Goal: Task Accomplishment & Management: Complete application form

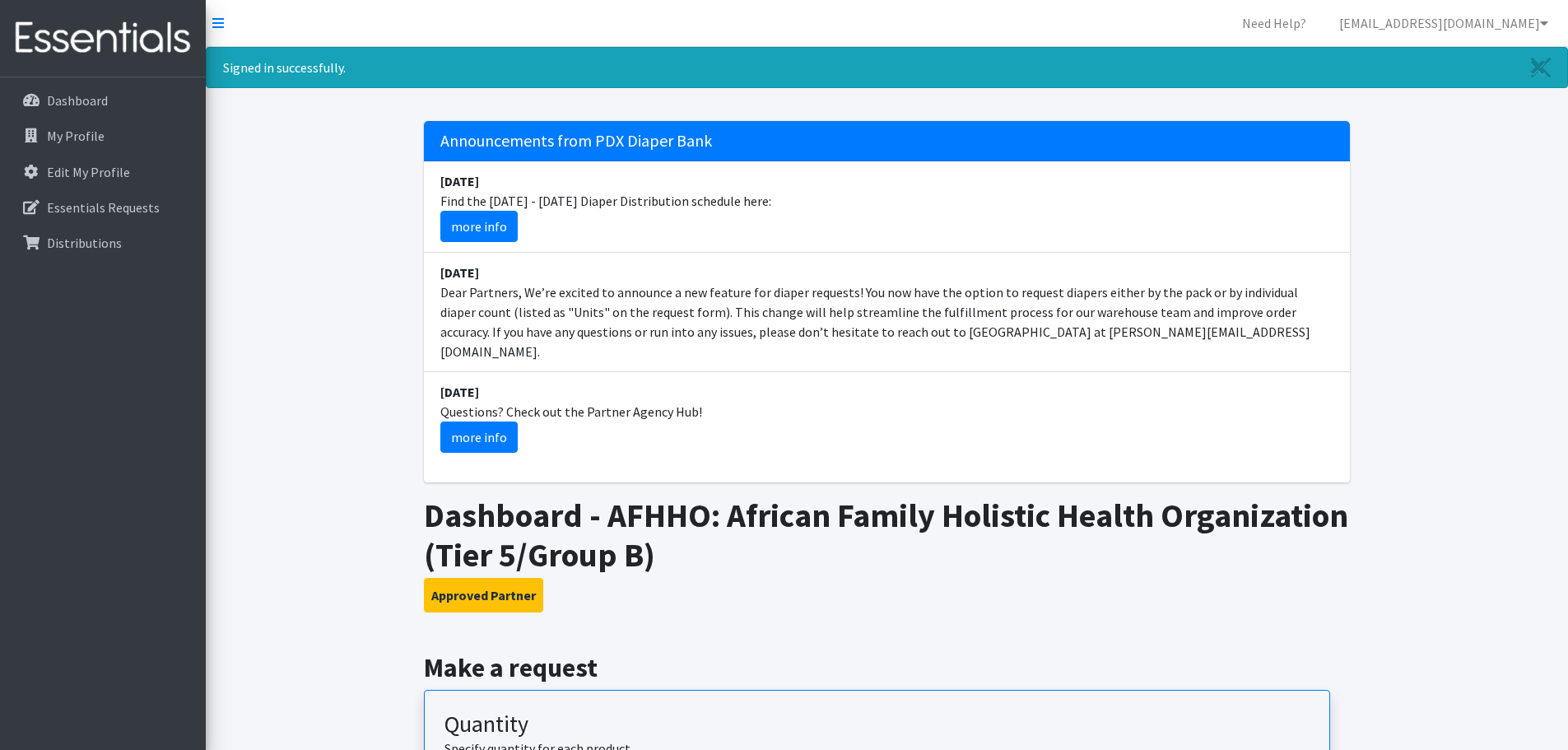
scroll to position [247, 0]
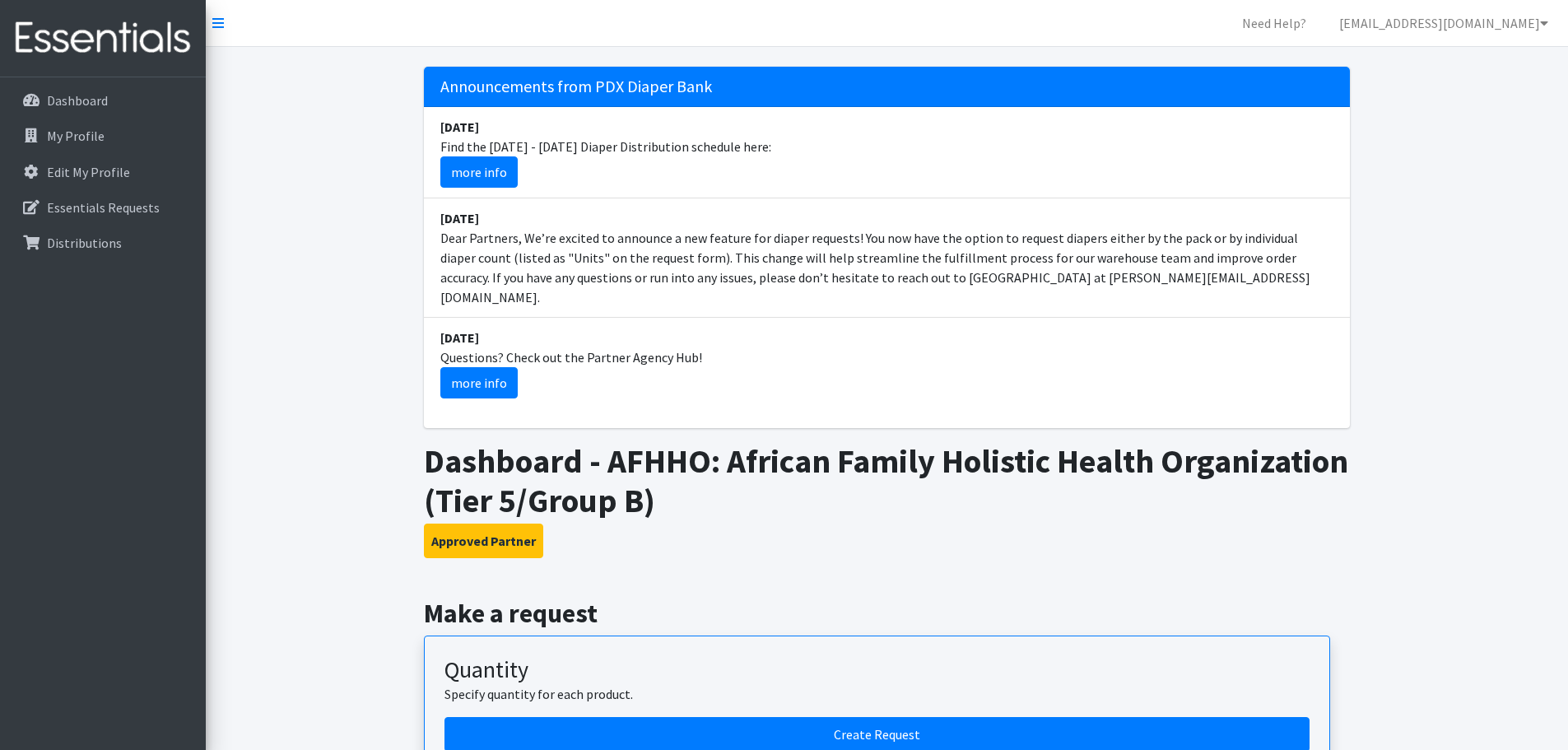
scroll to position [192, 0]
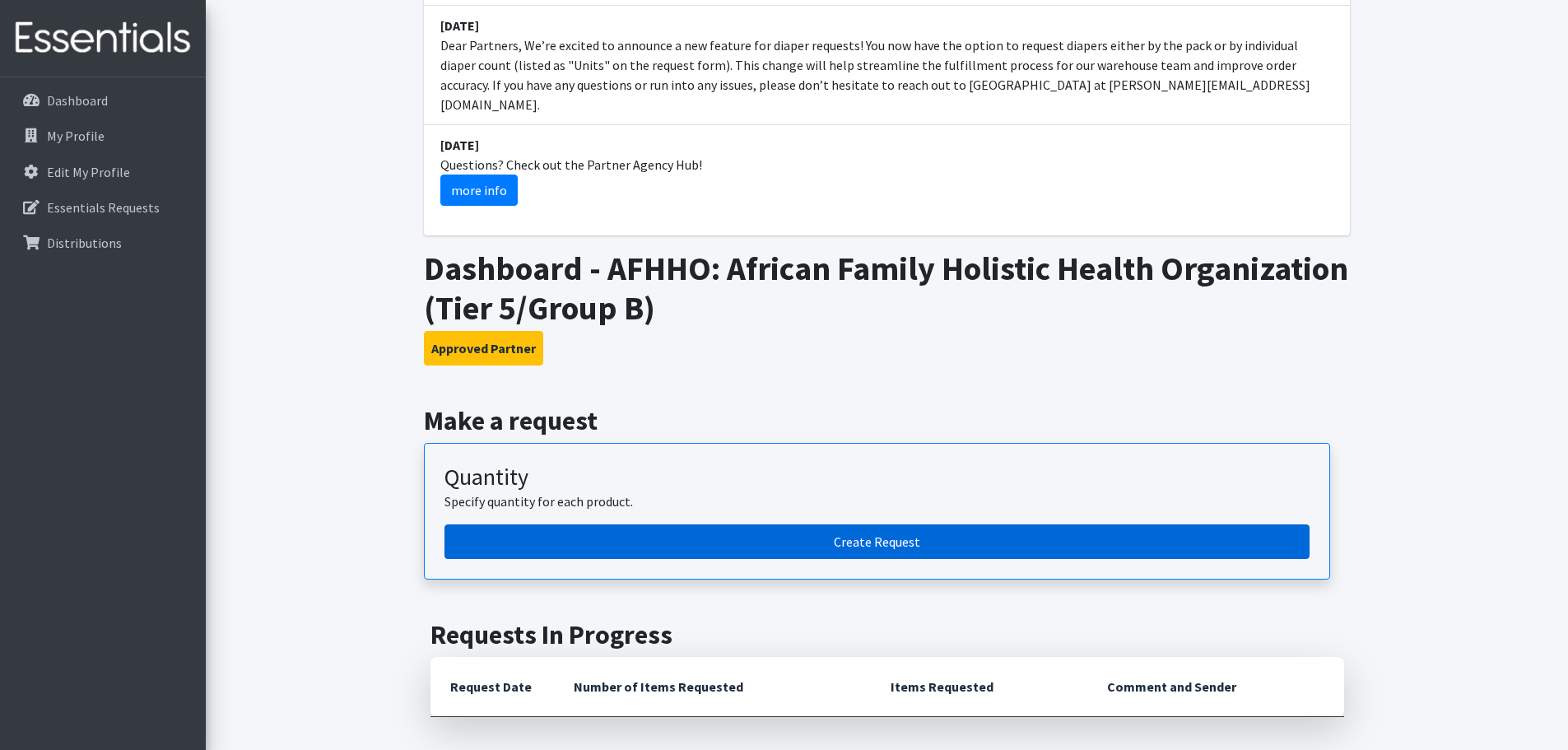
click at [806, 525] on link "Create Request" at bounding box center [877, 542] width 865 height 35
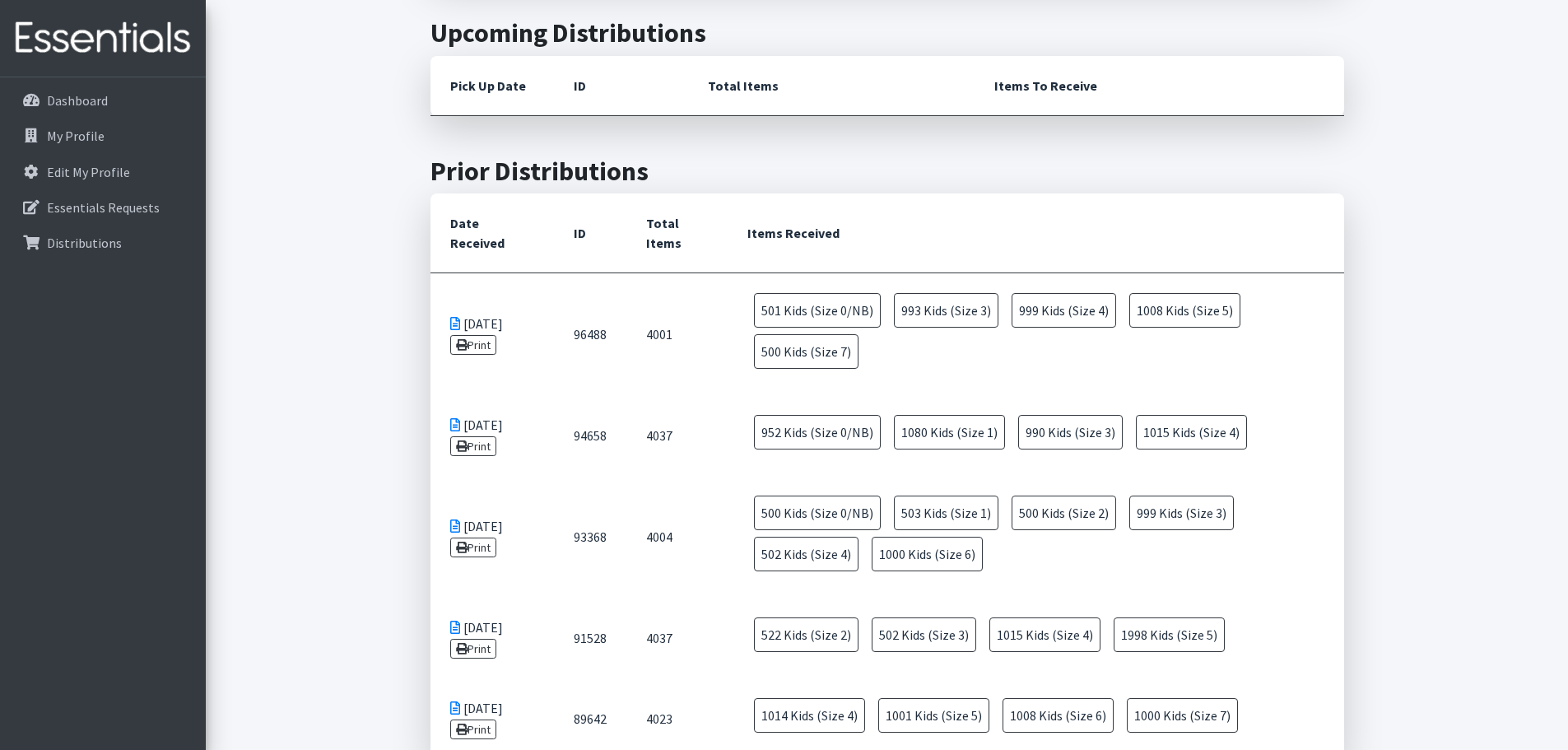
scroll to position [933, 0]
click at [453, 417] on icon at bounding box center [455, 423] width 10 height 13
click at [459, 439] on icon at bounding box center [461, 444] width 12 height 12
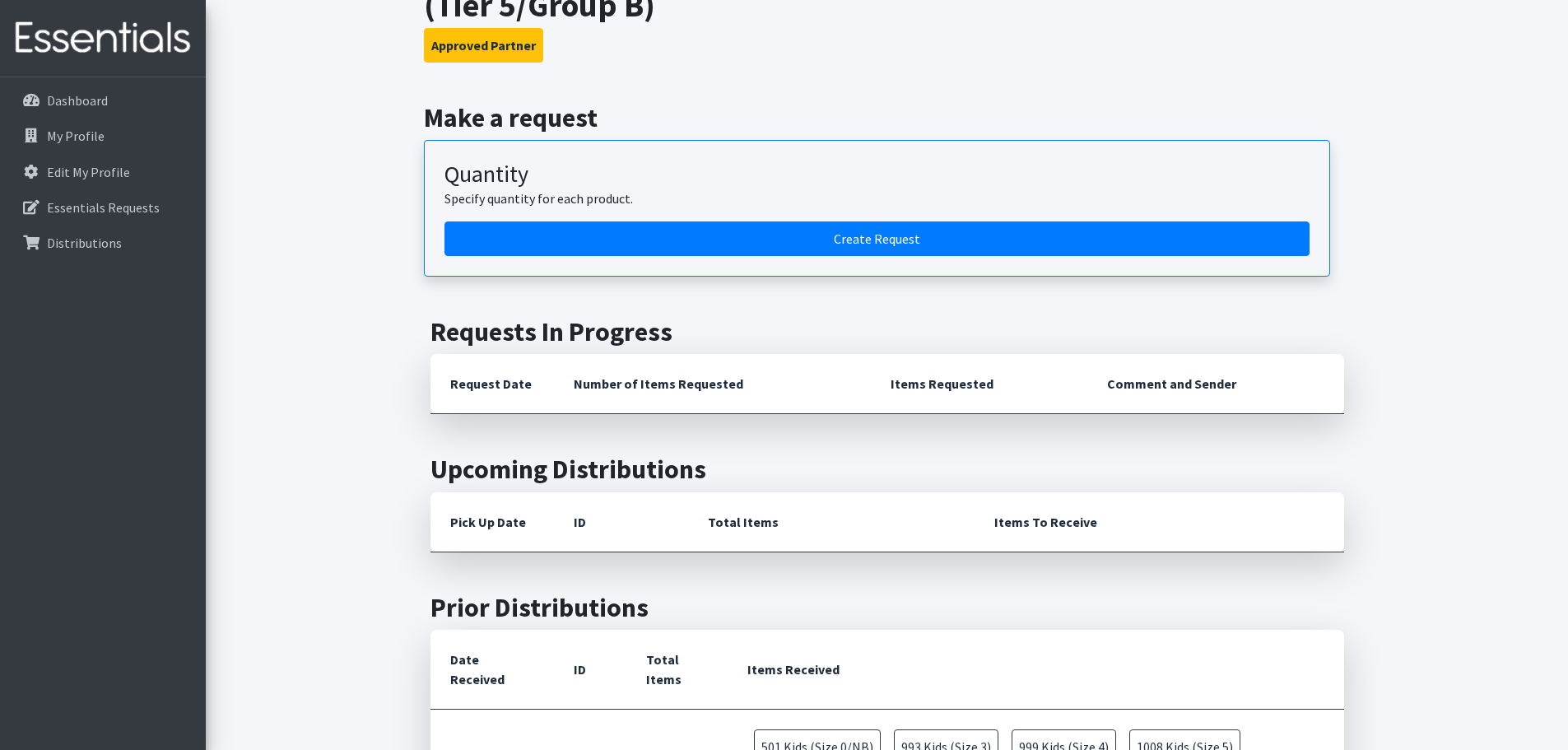
scroll to position [275, 0]
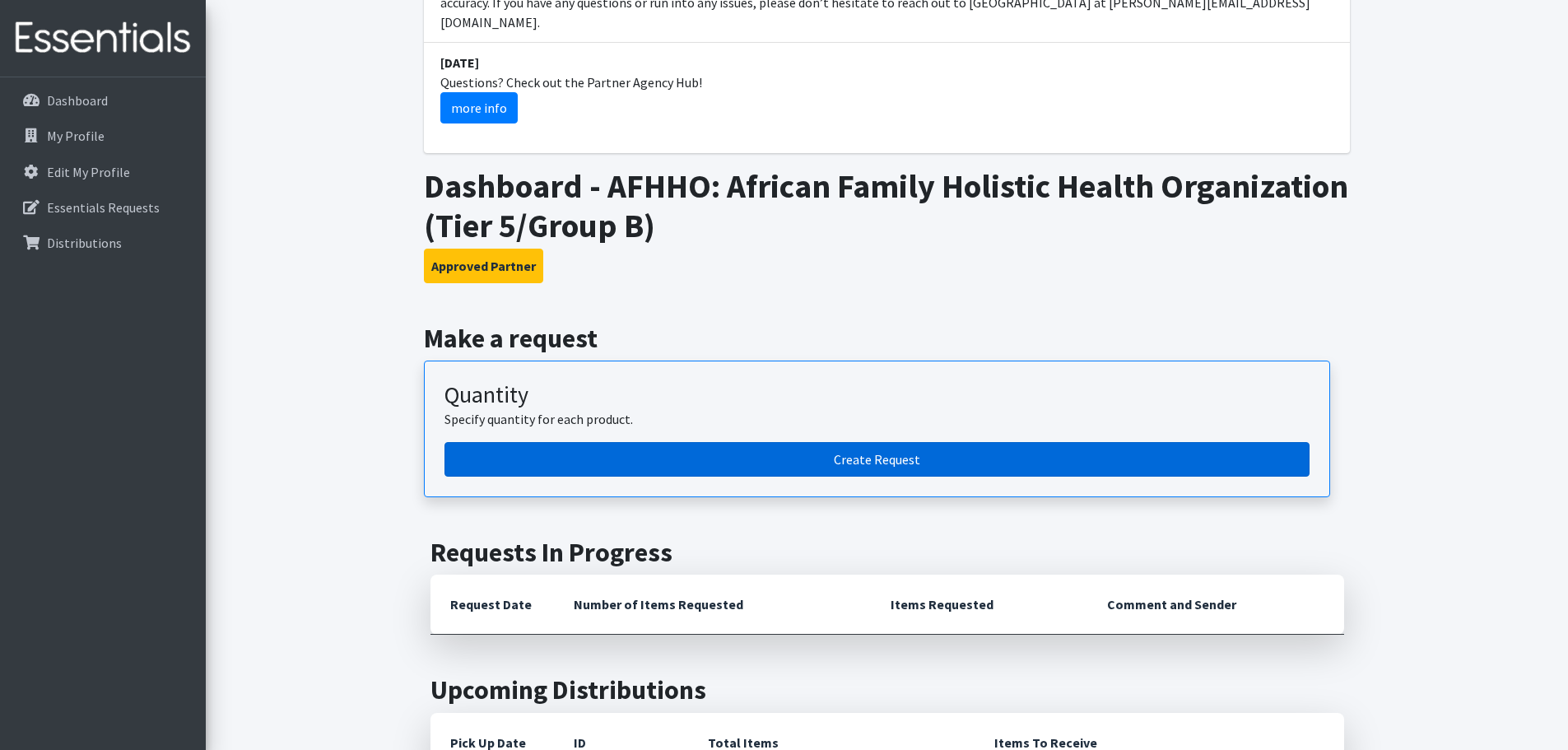
click at [762, 452] on link "Create Request" at bounding box center [877, 459] width 865 height 35
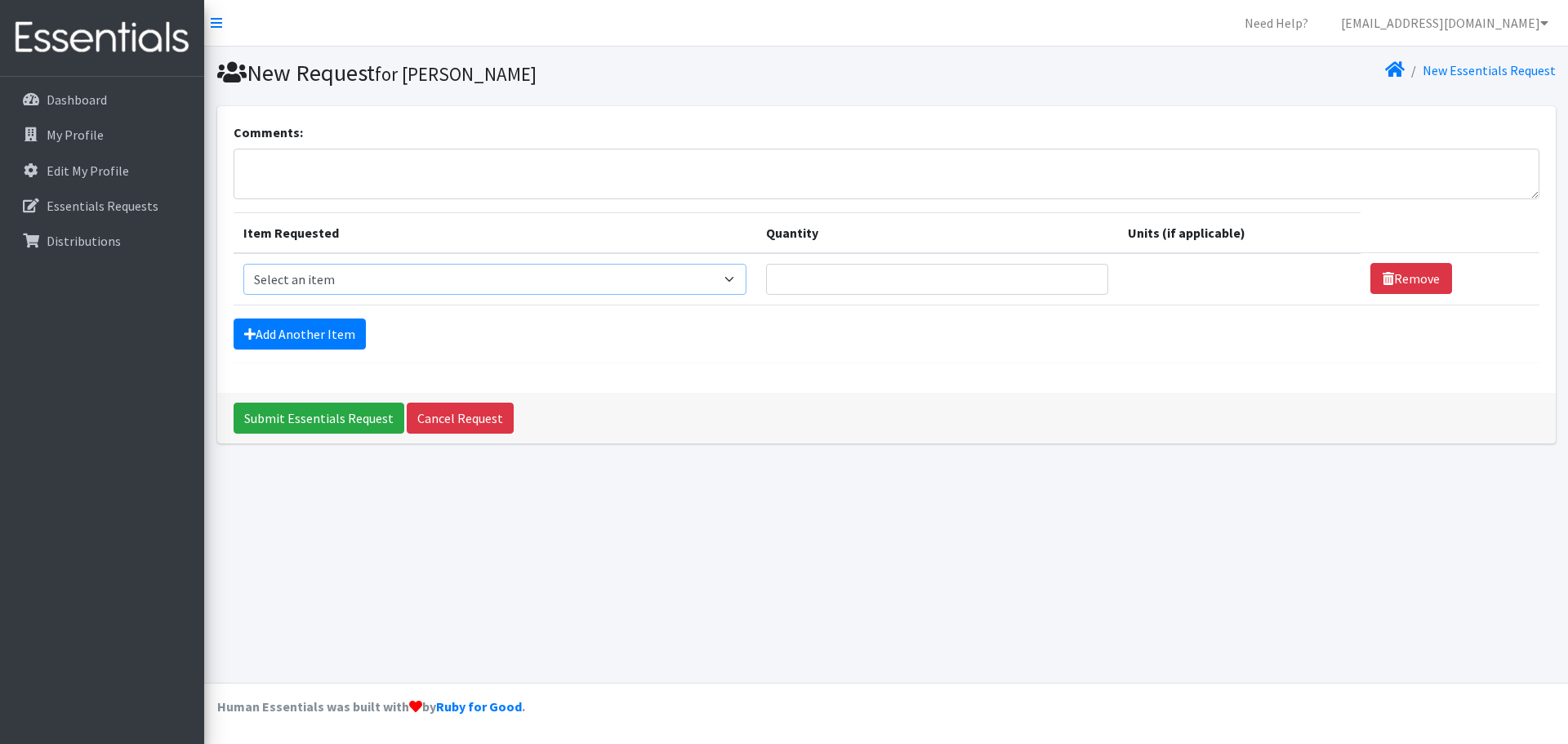
click at [583, 277] on select "Select an item Adult Briefs (Large, approx. 38"-56") Adult Briefs (Medium, appr…" at bounding box center [496, 279] width 504 height 31
select select "1187"
click at [244, 264] on select "Select an item Adult Briefs (Large, approx. 38"-56") Adult Briefs (Medium, appr…" at bounding box center [496, 279] width 504 height 31
click at [841, 284] on input "Quantity" at bounding box center [926, 279] width 337 height 31
type input "1000"
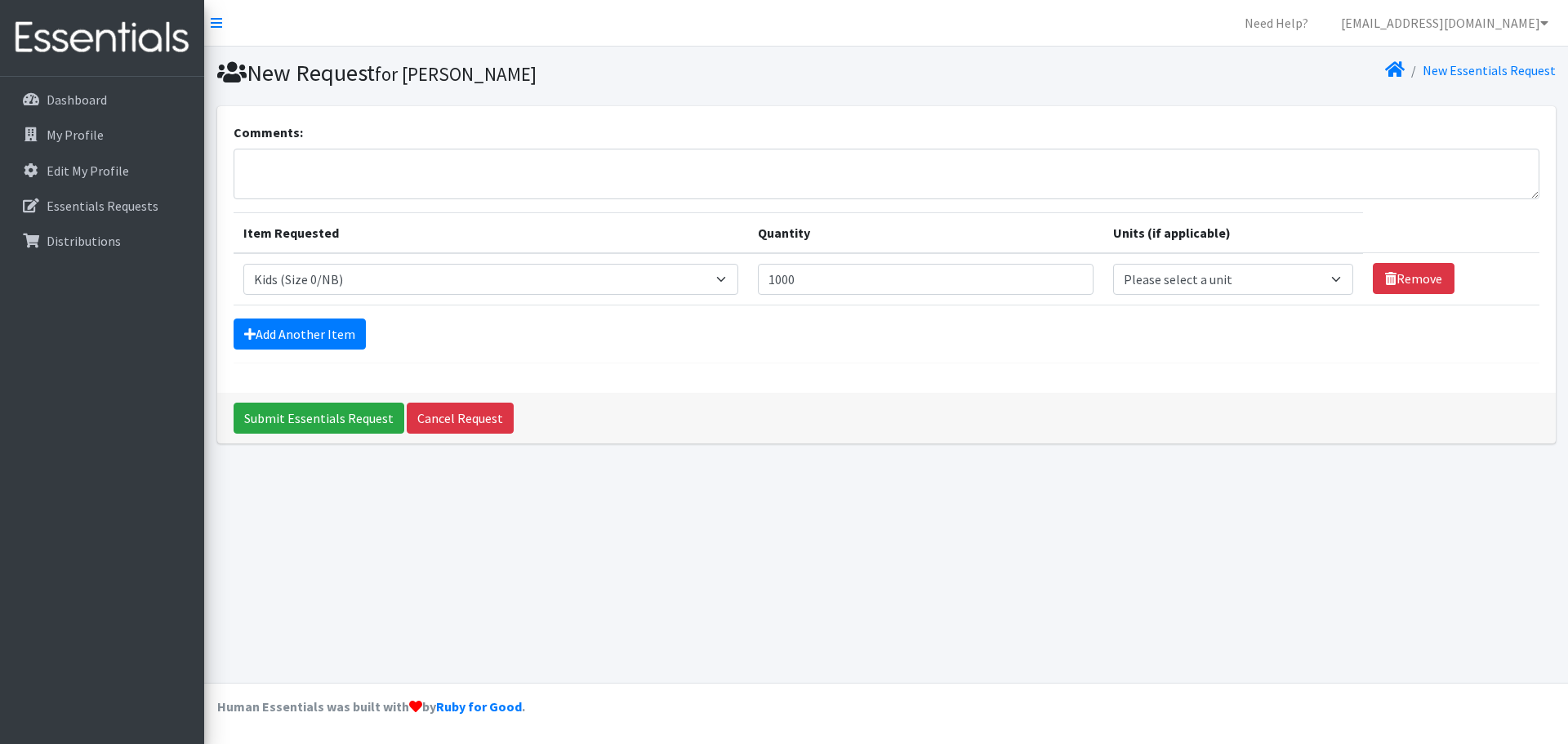
click at [995, 347] on div "Add Another Item" at bounding box center [886, 334] width 1306 height 31
click at [1186, 278] on select "Please select a unit units packs" at bounding box center [1233, 279] width 240 height 31
select select
click at [1113, 264] on select "Please select a unit units packs" at bounding box center [1233, 279] width 240 height 31
click at [321, 336] on link "Add Another Item" at bounding box center [299, 334] width 133 height 31
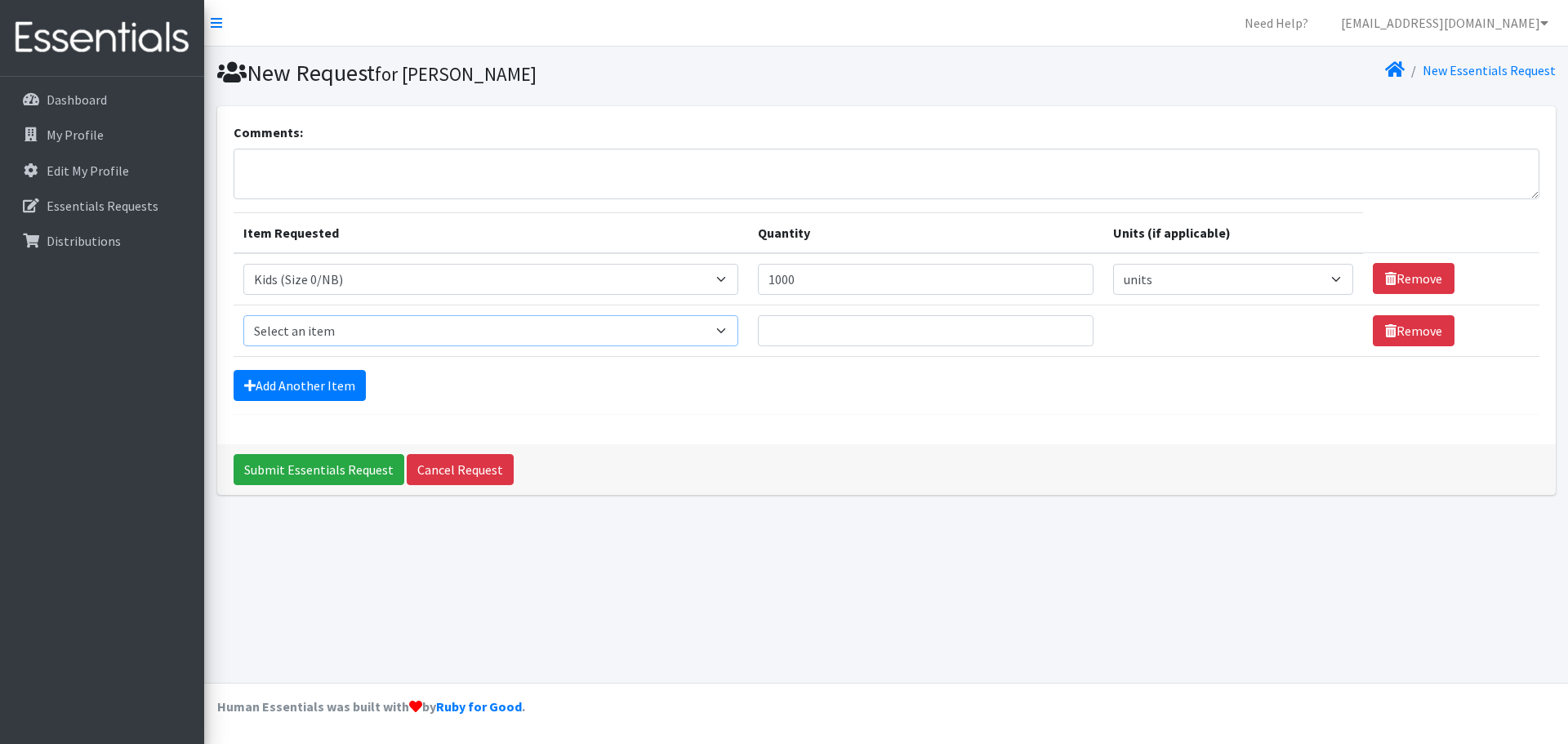
click at [394, 327] on select "Select an item Adult Briefs (Large, approx. 38"-56") Adult Briefs (Medium, appr…" at bounding box center [491, 330] width 495 height 31
select select "1186"
click at [244, 315] on select "Select an item Adult Briefs (Large, approx. 38"-56") Adult Briefs (Medium, appr…" at bounding box center [491, 330] width 495 height 31
click at [927, 329] on input "Quantity" at bounding box center [926, 330] width 337 height 31
type input "500"
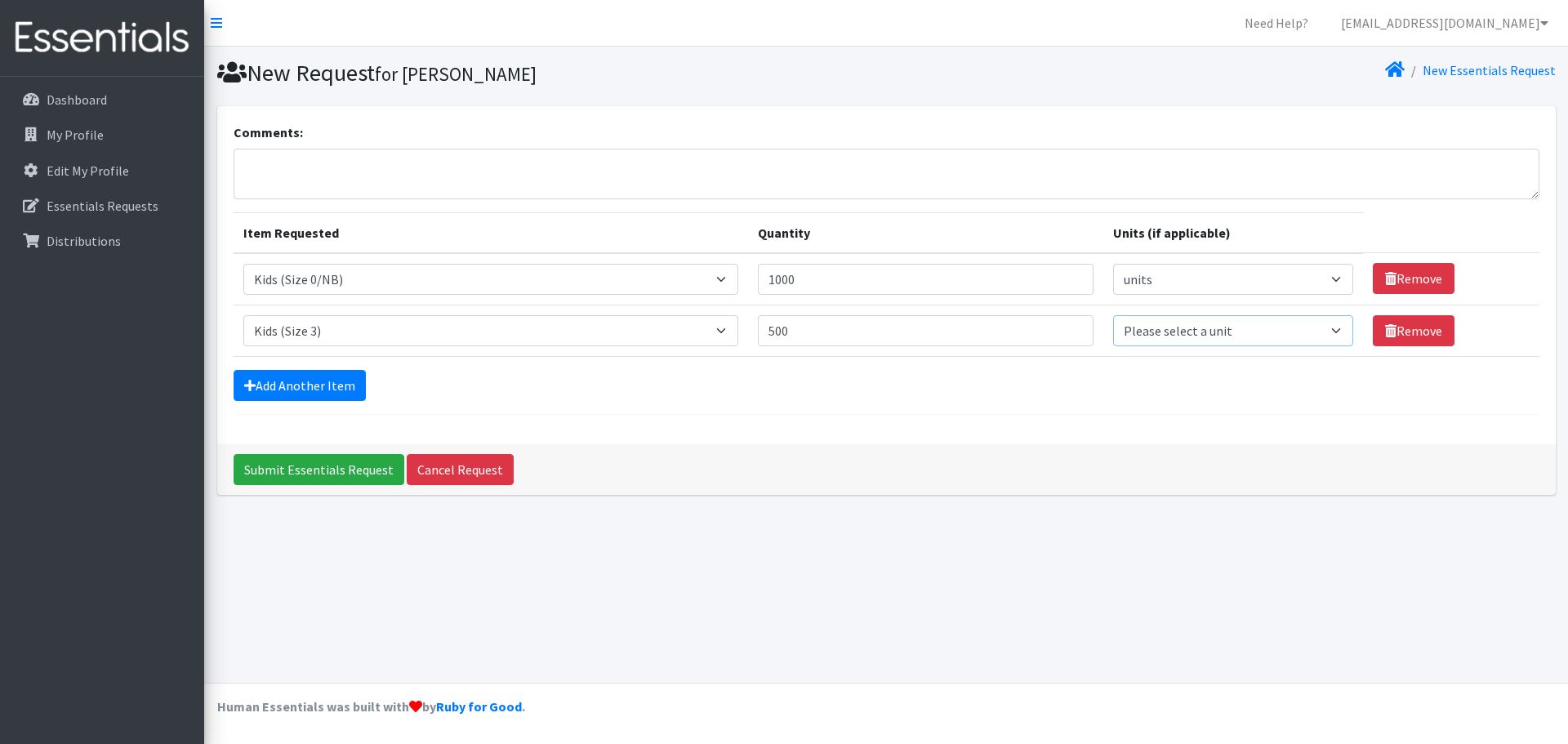
click at [1155, 333] on select "Please select a unit units packs" at bounding box center [1233, 330] width 240 height 31
select select
click at [1113, 315] on select "Please select a unit units packs" at bounding box center [1233, 330] width 240 height 31
click at [216, 17] on icon at bounding box center [216, 22] width 11 height 13
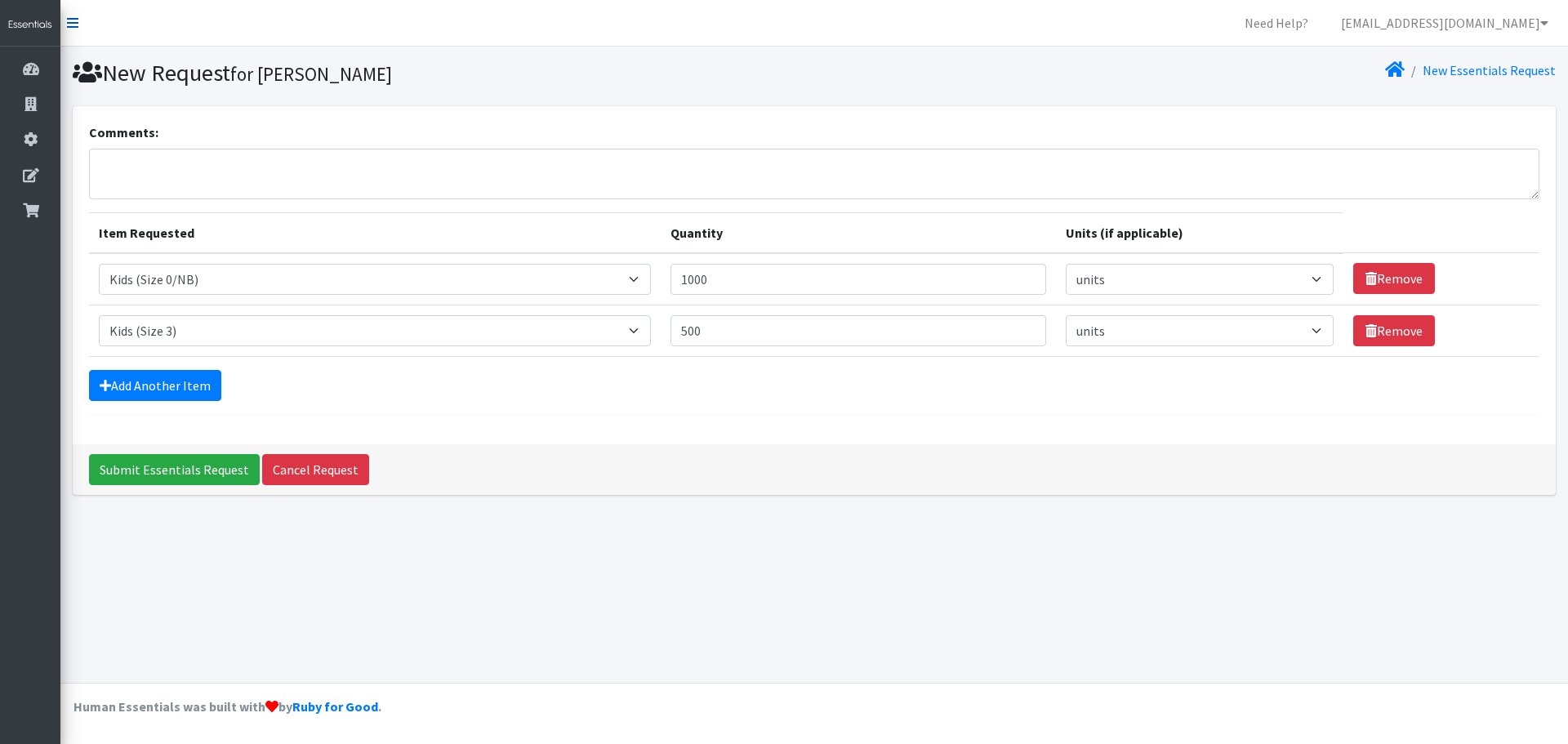
click at [72, 17] on icon at bounding box center [72, 22] width 11 height 13
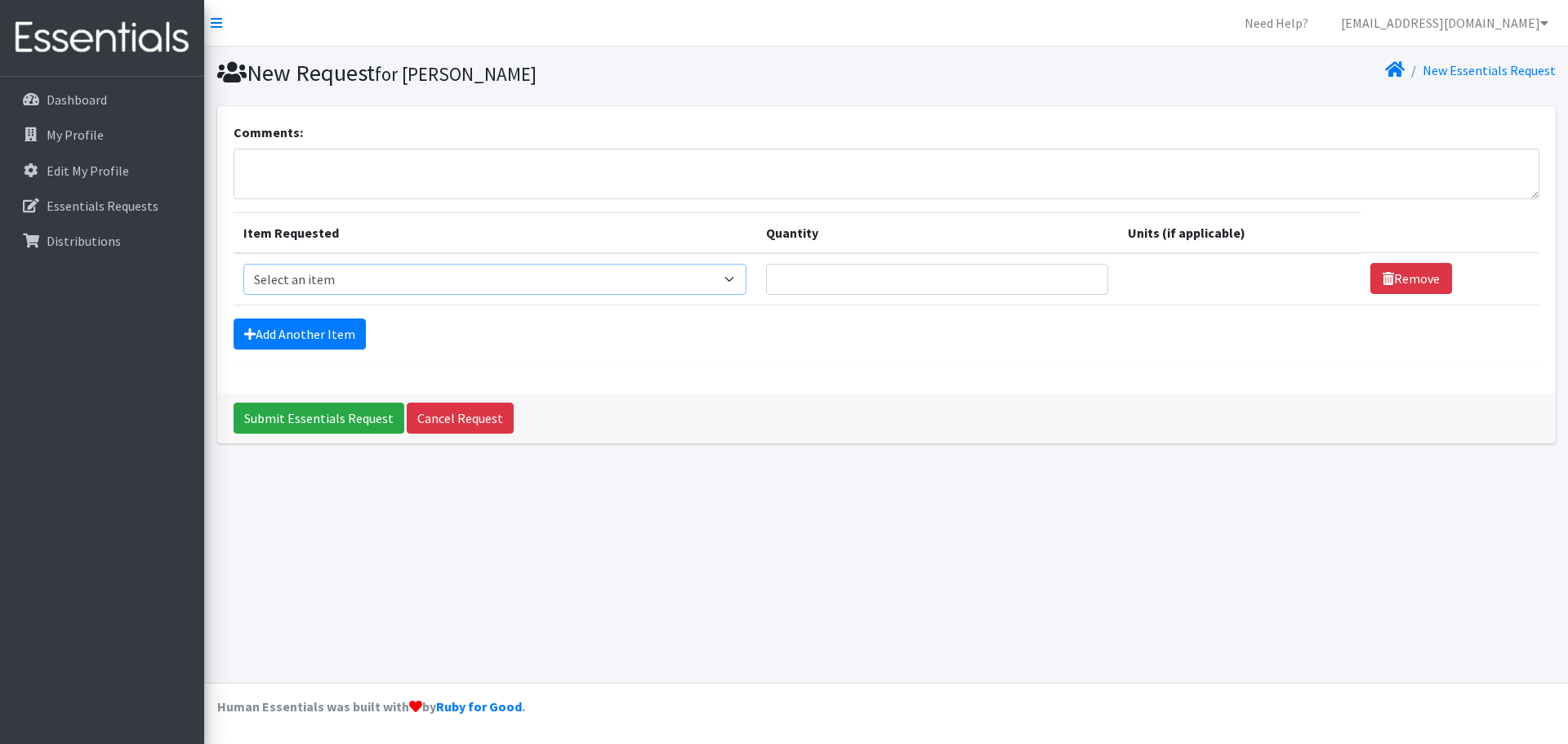
click at [458, 275] on select "Select an item Adult Briefs (Large, approx. 38"-56") Adult Briefs (Medium, appr…" at bounding box center [496, 279] width 504 height 31
select select "1187"
click at [244, 264] on select "Select an item Adult Briefs (Large, approx. 38"-56") Adult Briefs (Medium, appr…" at bounding box center [496, 279] width 504 height 31
click at [934, 287] on input "Quantity" at bounding box center [926, 279] width 337 height 31
type input "1000"
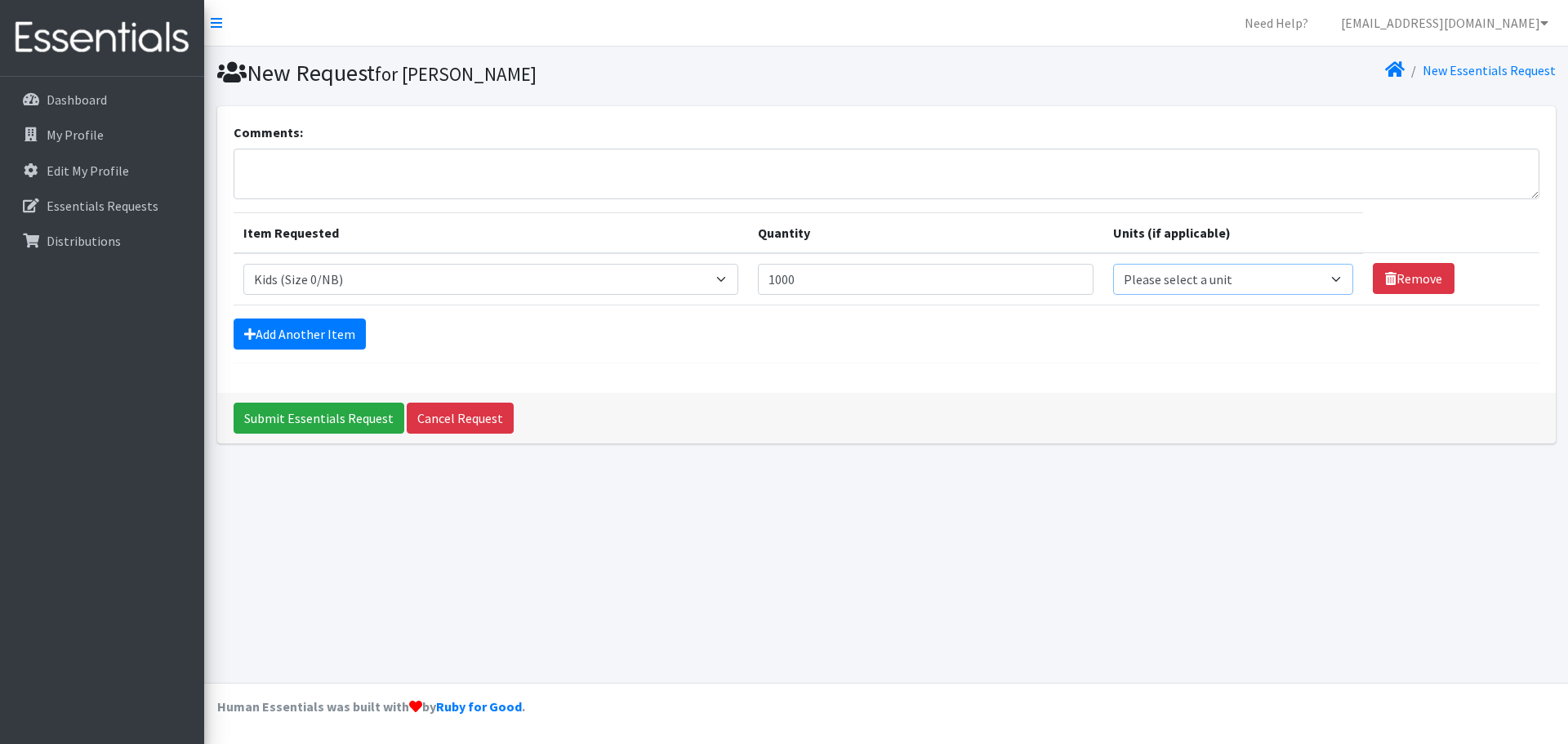
click at [1167, 286] on select "Please select a unit units packs" at bounding box center [1233, 279] width 240 height 31
select select
click at [1113, 264] on select "Please select a unit units packs" at bounding box center [1233, 279] width 240 height 31
click at [313, 333] on link "Add Another Item" at bounding box center [299, 334] width 133 height 31
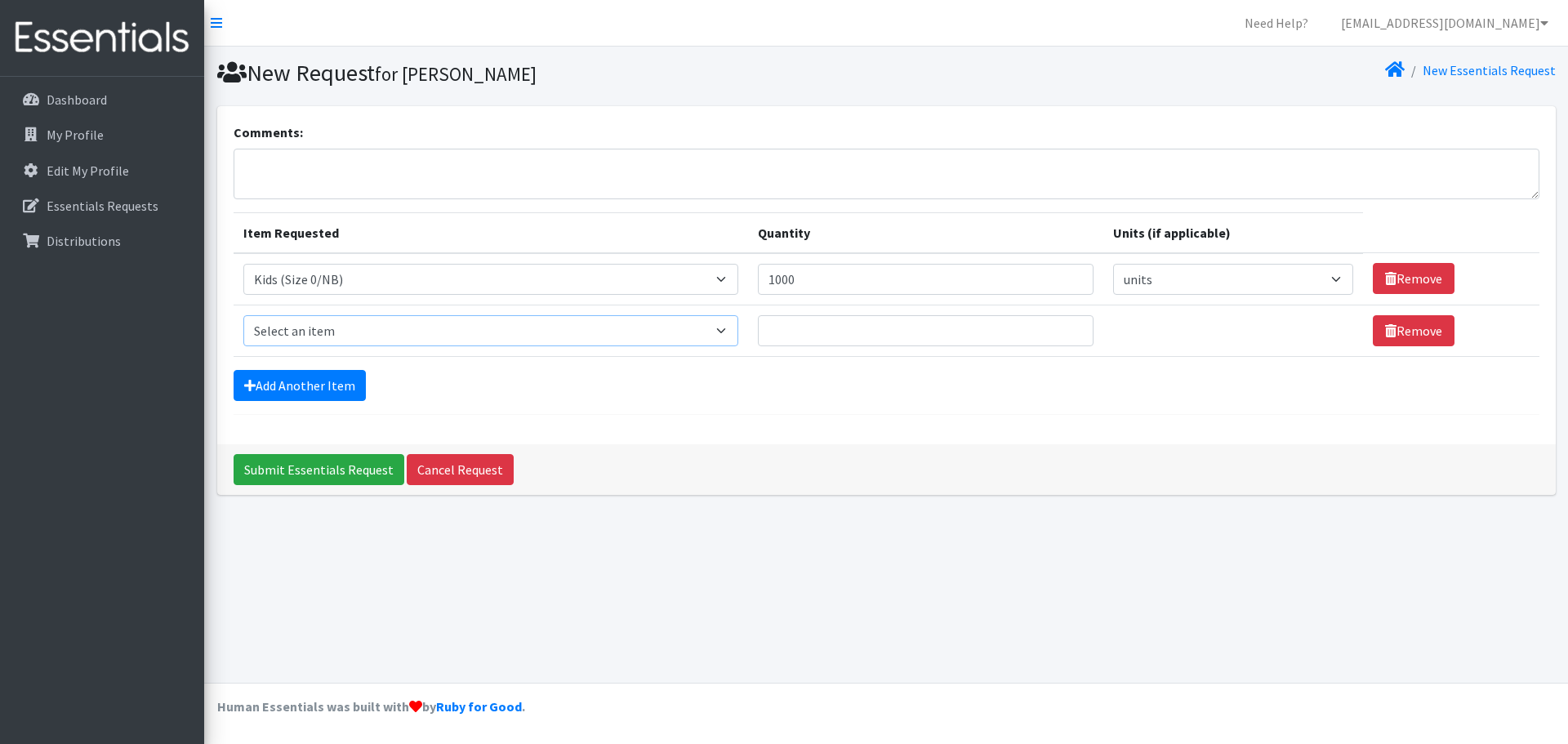
click at [344, 337] on select "Select an item Adult Briefs (Large, approx. 38"-56") Adult Briefs (Medium, appr…" at bounding box center [491, 330] width 495 height 31
select select "1186"
click at [244, 315] on select "Select an item Adult Briefs (Large, approx. 38"-56") Adult Briefs (Medium, appr…" at bounding box center [491, 330] width 495 height 31
click at [860, 339] on input "Quantity" at bounding box center [926, 330] width 337 height 31
type input "500"
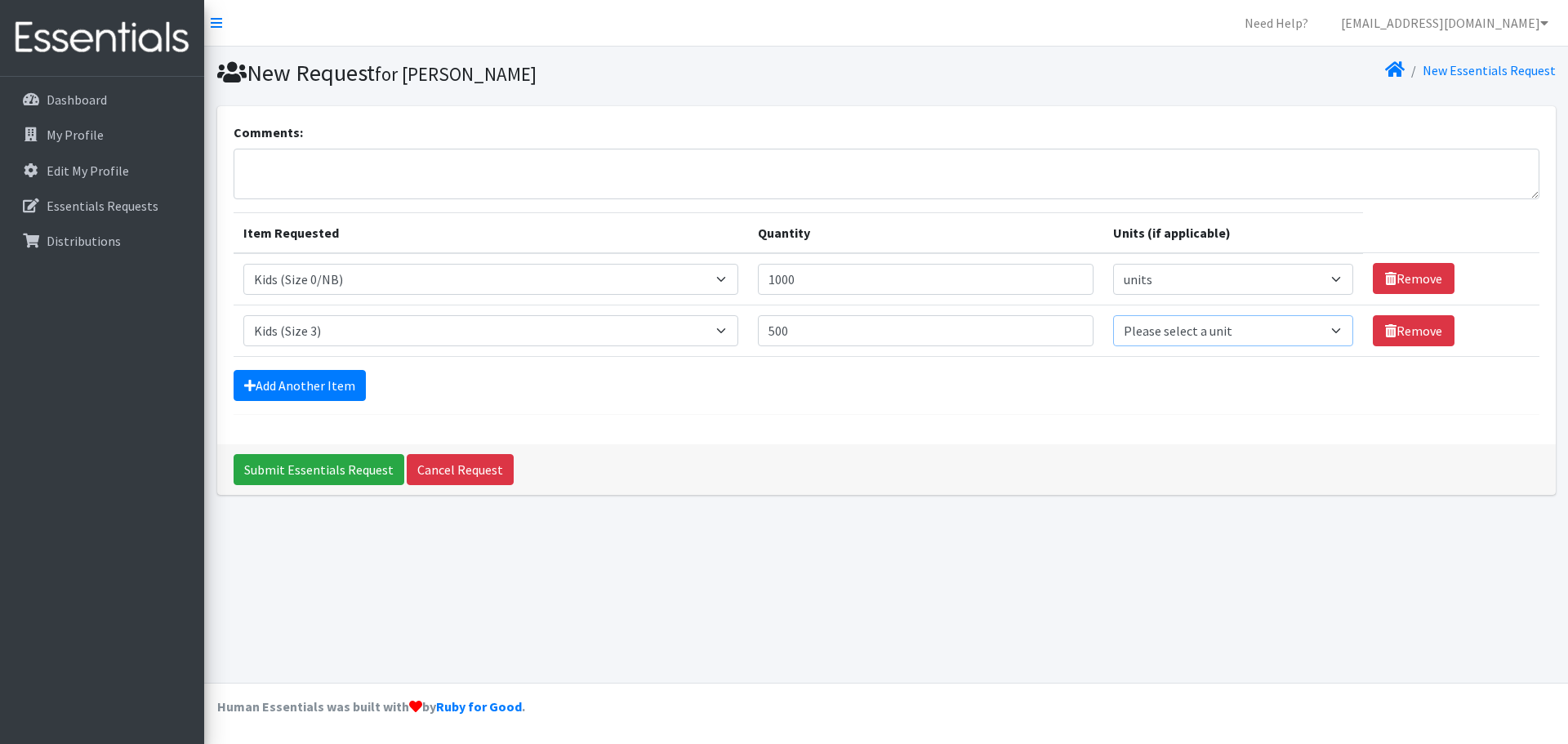
click at [1174, 328] on select "Please select a unit units packs" at bounding box center [1233, 330] width 240 height 31
select select
click at [1113, 315] on select "Please select a unit units packs" at bounding box center [1233, 330] width 240 height 31
click at [326, 384] on link "Add Another Item" at bounding box center [299, 385] width 133 height 31
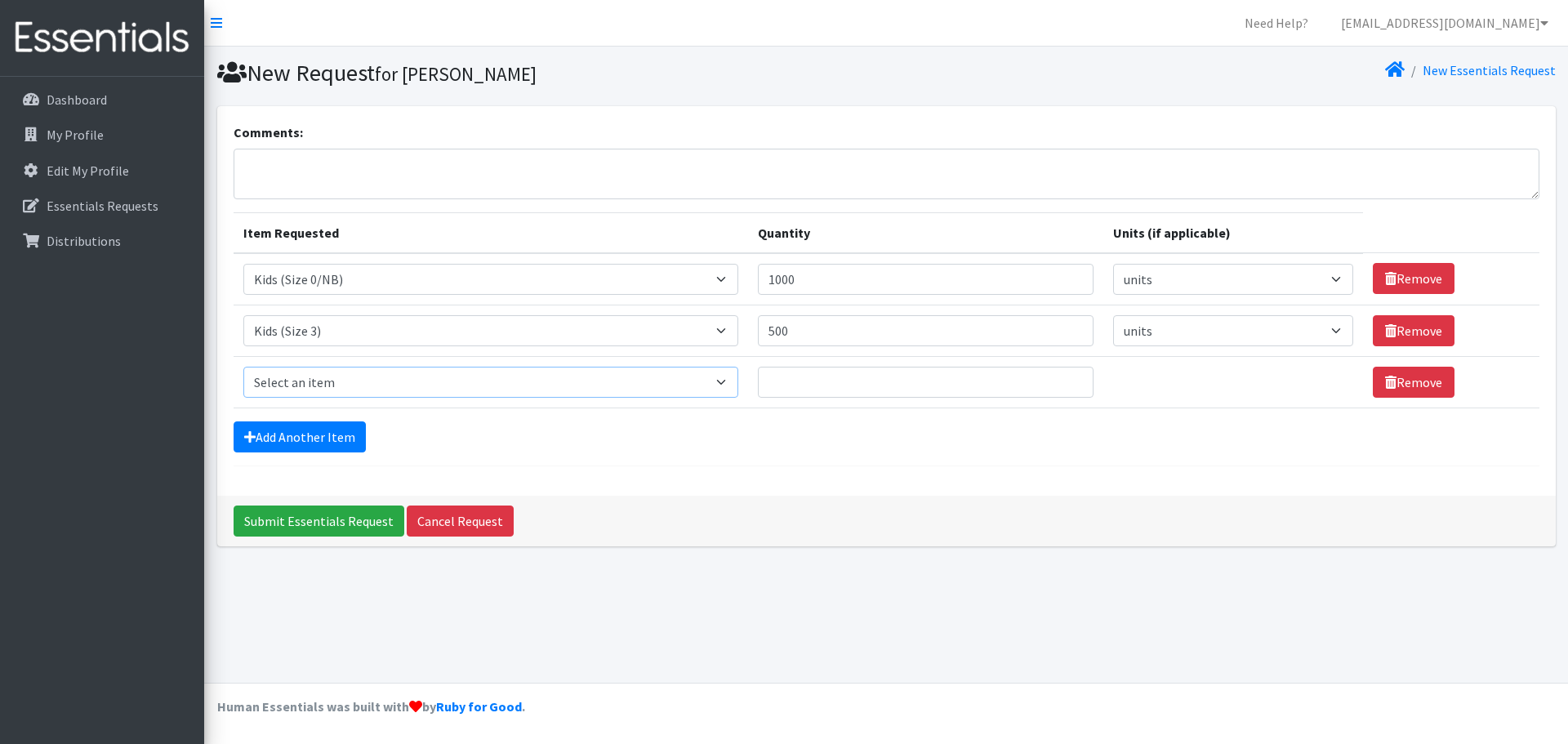
click at [324, 384] on select "Select an item Adult Briefs (Large, approx. 38"-56") Adult Briefs (Medium, appr…" at bounding box center [491, 382] width 495 height 31
select select "1161"
click at [244, 367] on select "Select an item Adult Briefs (Large, approx. 38"-56") Adult Briefs (Medium, appr…" at bounding box center [491, 382] width 495 height 31
click at [822, 384] on input "Quantity" at bounding box center [926, 382] width 337 height 31
type input "500"
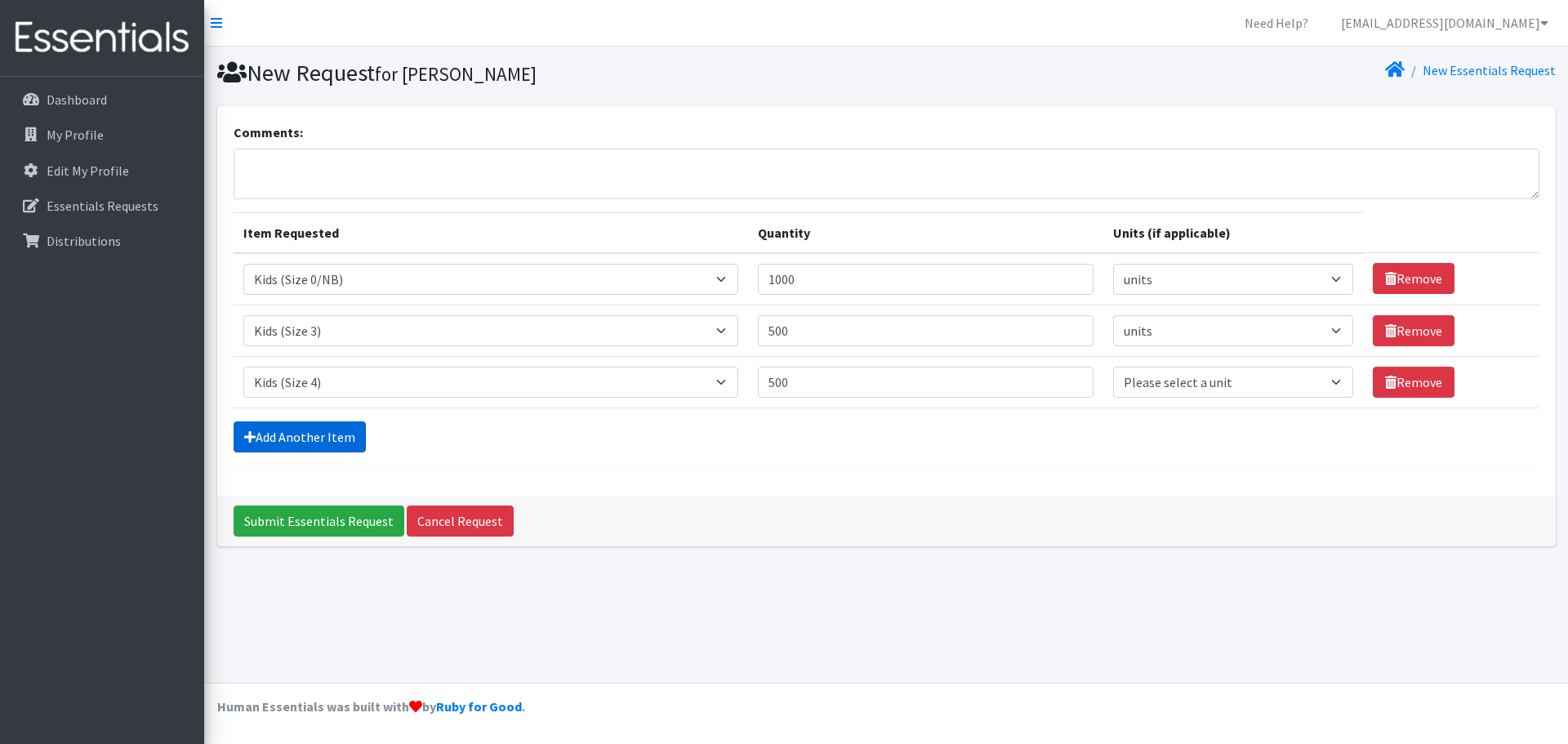
click at [319, 431] on link "Add Another Item" at bounding box center [299, 437] width 133 height 31
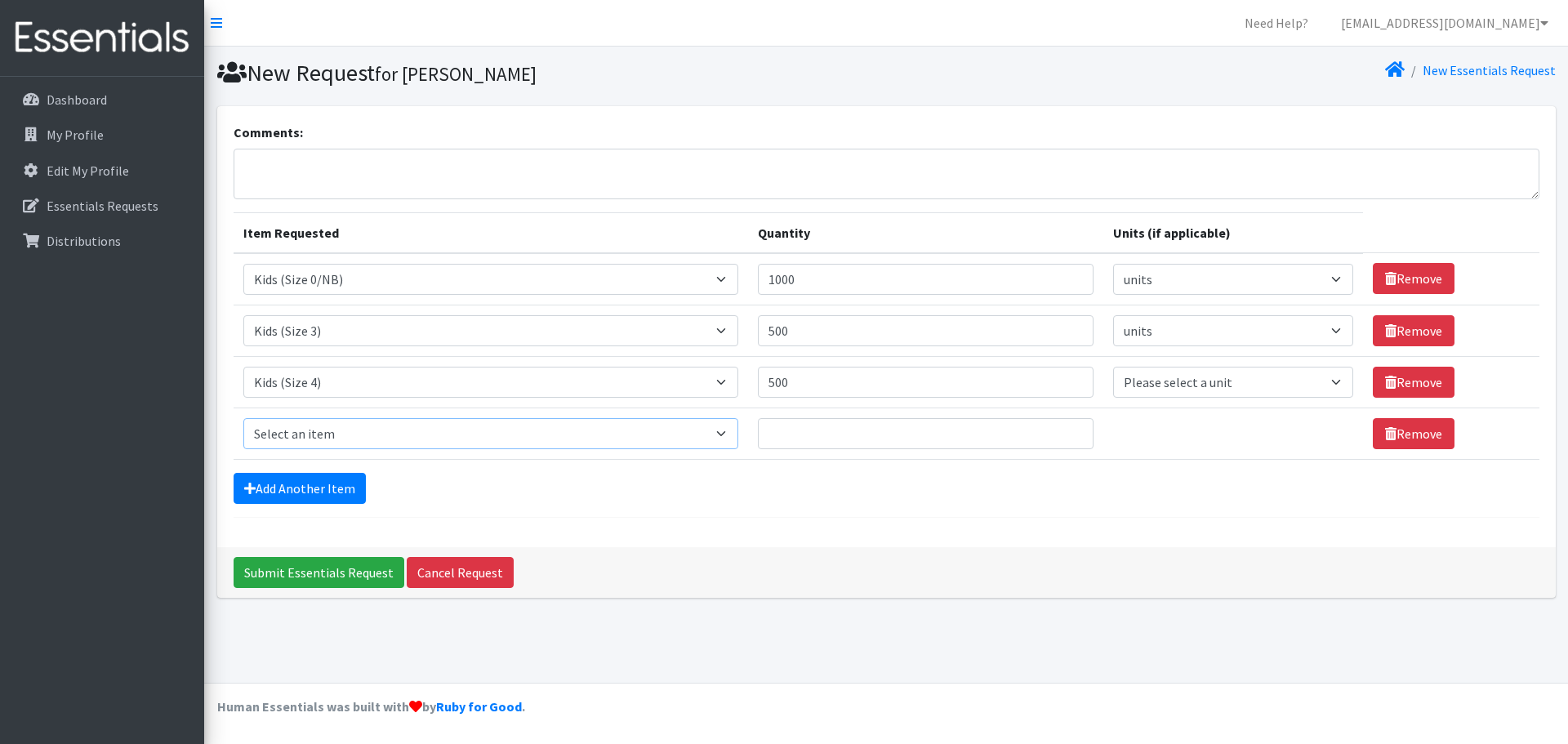
click at [326, 444] on select "Select an item Adult Briefs (Large, approx. 38"-56") Adult Briefs (Medium, appr…" at bounding box center [491, 433] width 495 height 31
select select "1162"
click at [244, 418] on select "Select an item Adult Briefs (Large, approx. 38"-56") Adult Briefs (Medium, appr…" at bounding box center [491, 433] width 495 height 31
click at [837, 438] on input "Quantity" at bounding box center [926, 433] width 337 height 31
type input "1500"
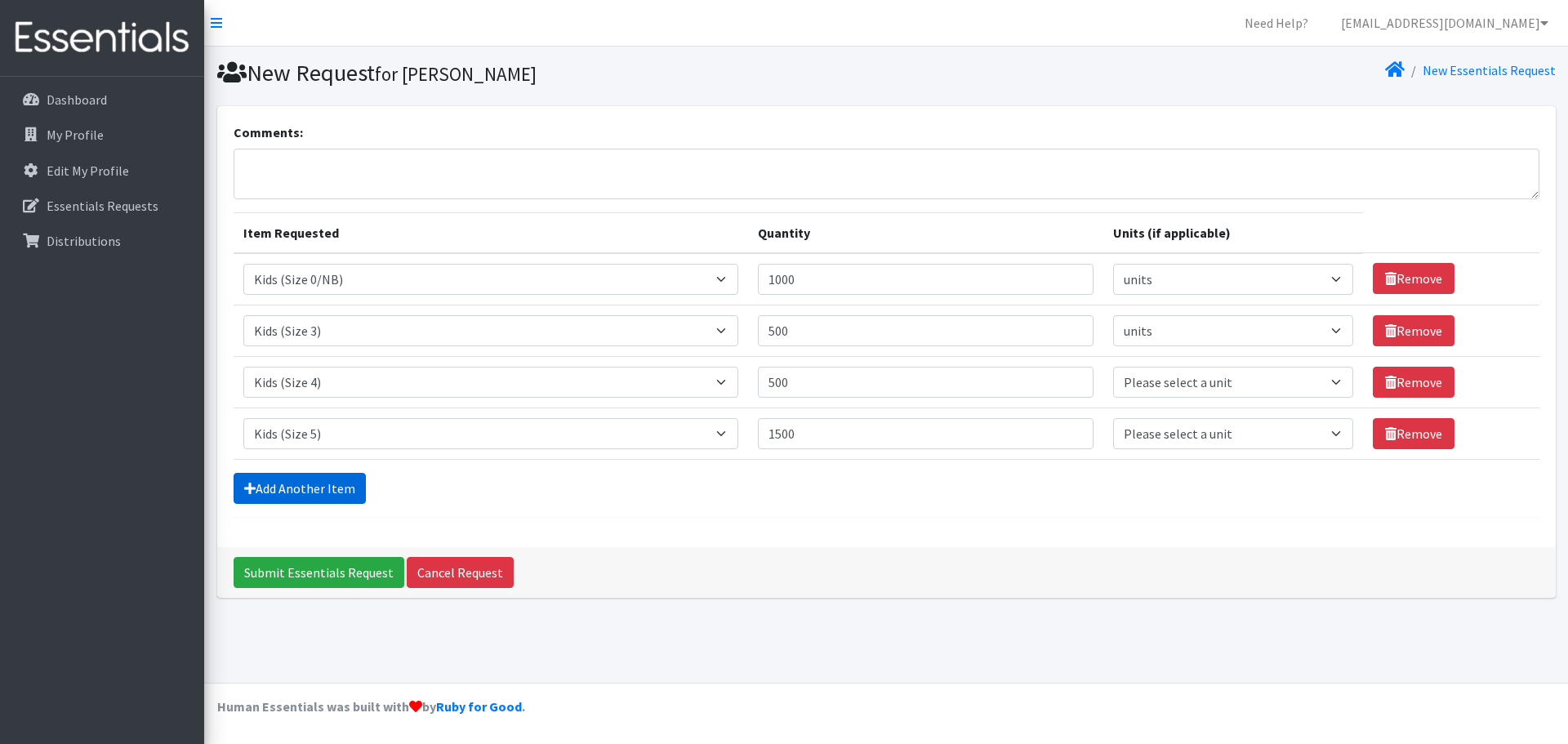
click at [350, 481] on link "Add Another Item" at bounding box center [299, 488] width 133 height 31
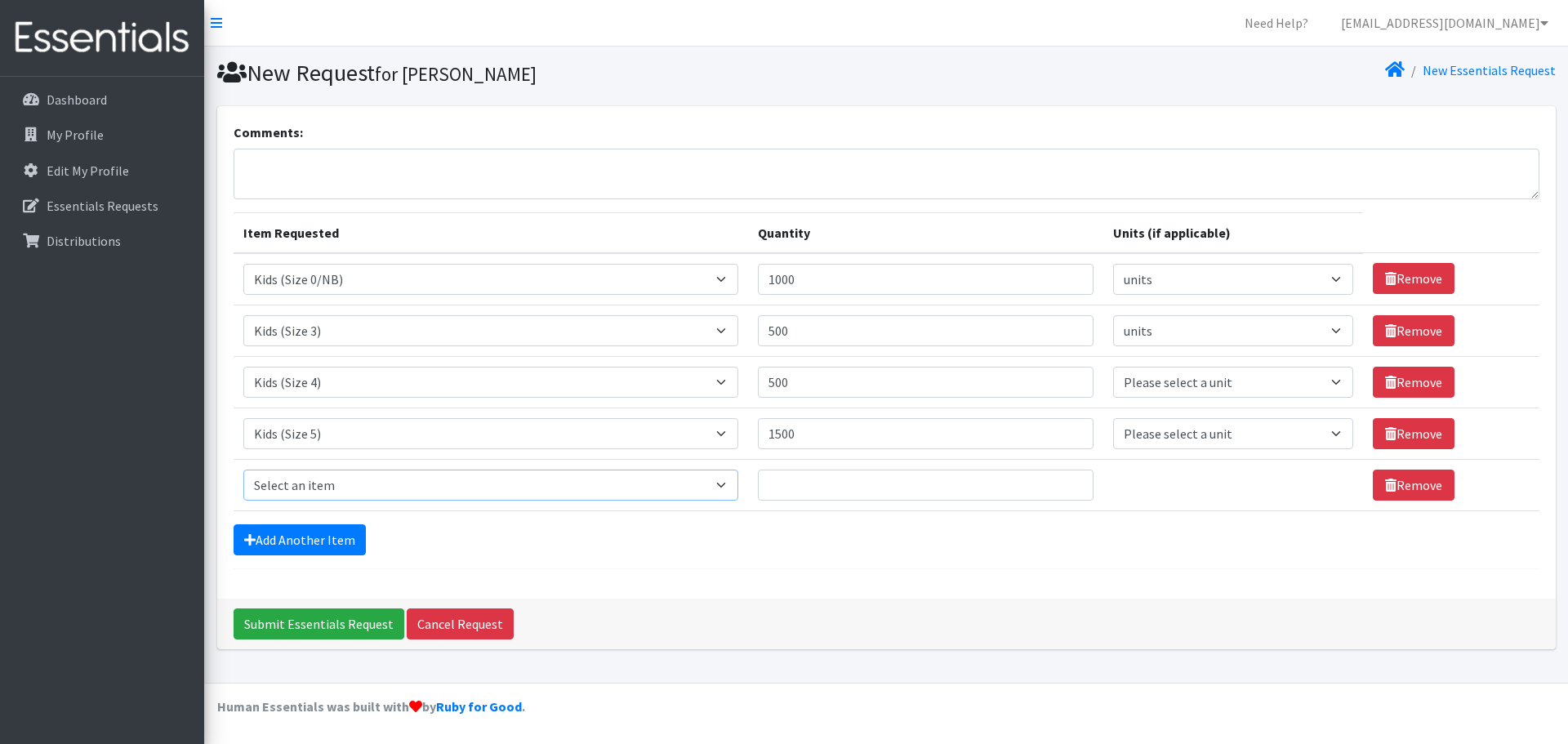
click at [350, 481] on select "Select an item Adult Briefs (Large, approx. 38"-56") Adult Briefs (Medium, appr…" at bounding box center [491, 485] width 495 height 31
select select "1164"
click at [244, 470] on select "Select an item Adult Briefs (Large, approx. 38"-56") Adult Briefs (Medium, appr…" at bounding box center [491, 485] width 495 height 31
click at [858, 475] on input "Quantity" at bounding box center [926, 485] width 337 height 31
type input "500"
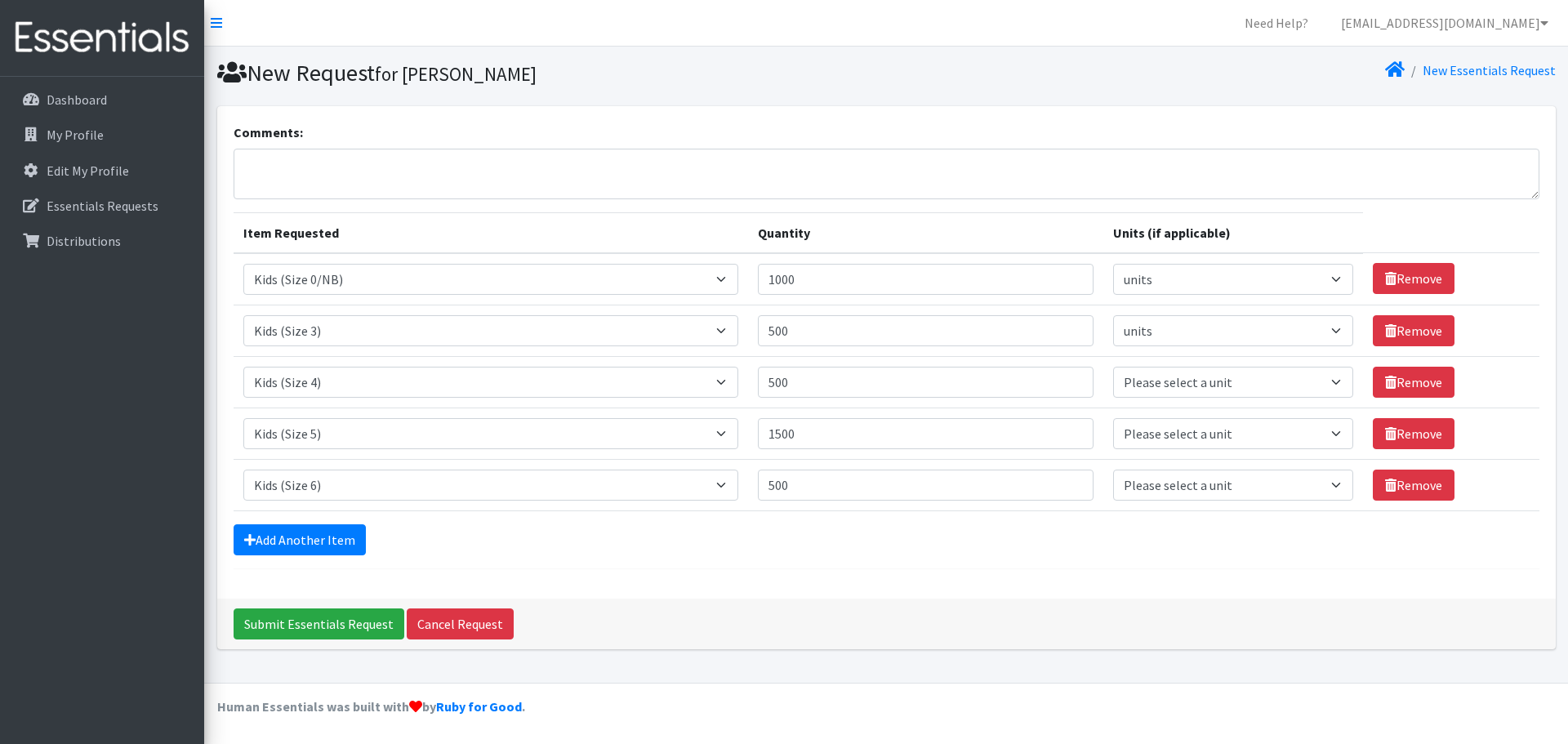
click at [860, 535] on div "Add Another Item" at bounding box center [886, 540] width 1306 height 31
click at [1173, 370] on select "Please select a unit units packs" at bounding box center [1233, 382] width 240 height 31
select select
click at [1113, 367] on select "Please select a unit units packs" at bounding box center [1233, 382] width 240 height 31
click at [1180, 437] on select "Please select a unit units packs" at bounding box center [1233, 433] width 240 height 31
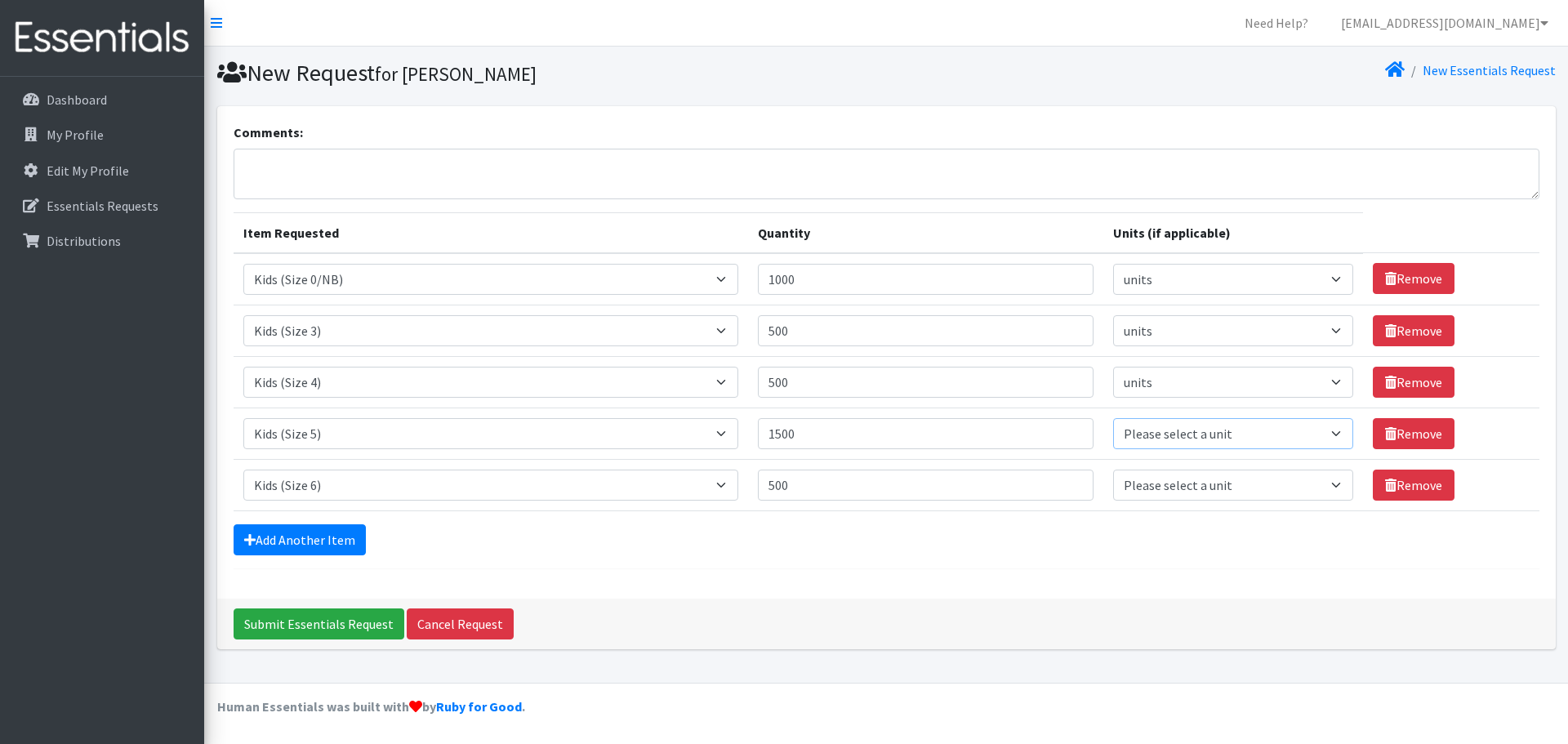
select select
click at [1113, 418] on select "Please select a unit units packs" at bounding box center [1233, 433] width 240 height 31
click at [1165, 482] on select "Please select a unit units packs" at bounding box center [1233, 485] width 240 height 31
select select
click at [1113, 470] on select "Please select a unit units packs" at bounding box center [1233, 485] width 240 height 31
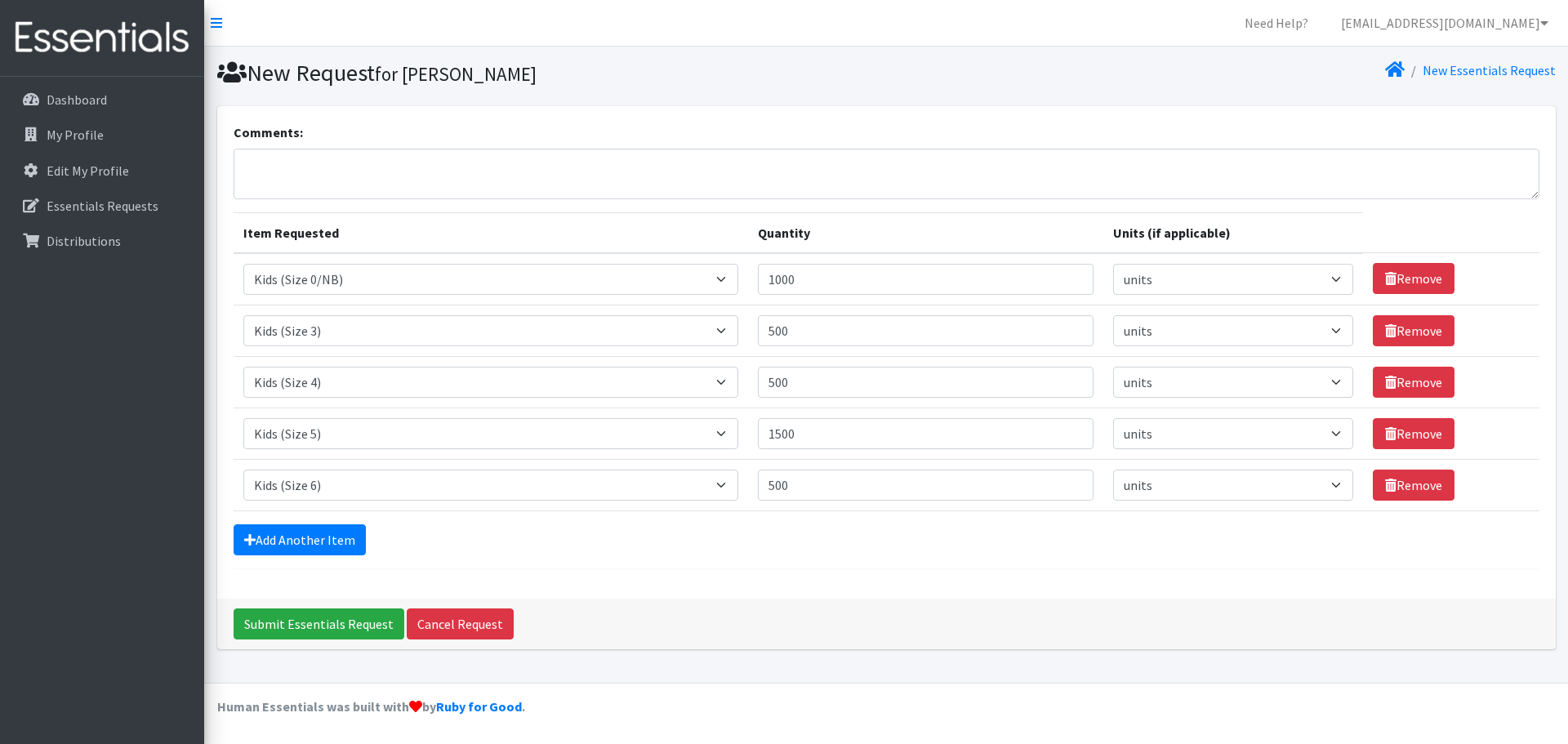
click at [1097, 540] on div "Add Another Item" at bounding box center [886, 540] width 1306 height 31
click at [375, 186] on textarea "Comments:" at bounding box center [886, 173] width 1306 height 50
click at [428, 167] on textarea "Thank you, could I pick it up thursday instead please, I have a baby shower Fri…" at bounding box center [886, 173] width 1306 height 50
click at [584, 166] on textarea "Thank you, could I pick it up Thursday instead please, I have a baby shower Fri…" at bounding box center [886, 173] width 1306 height 50
click at [801, 166] on textarea "Thank you, could I pick it up Thursday instead please, I have a community baby …" at bounding box center [886, 173] width 1306 height 50
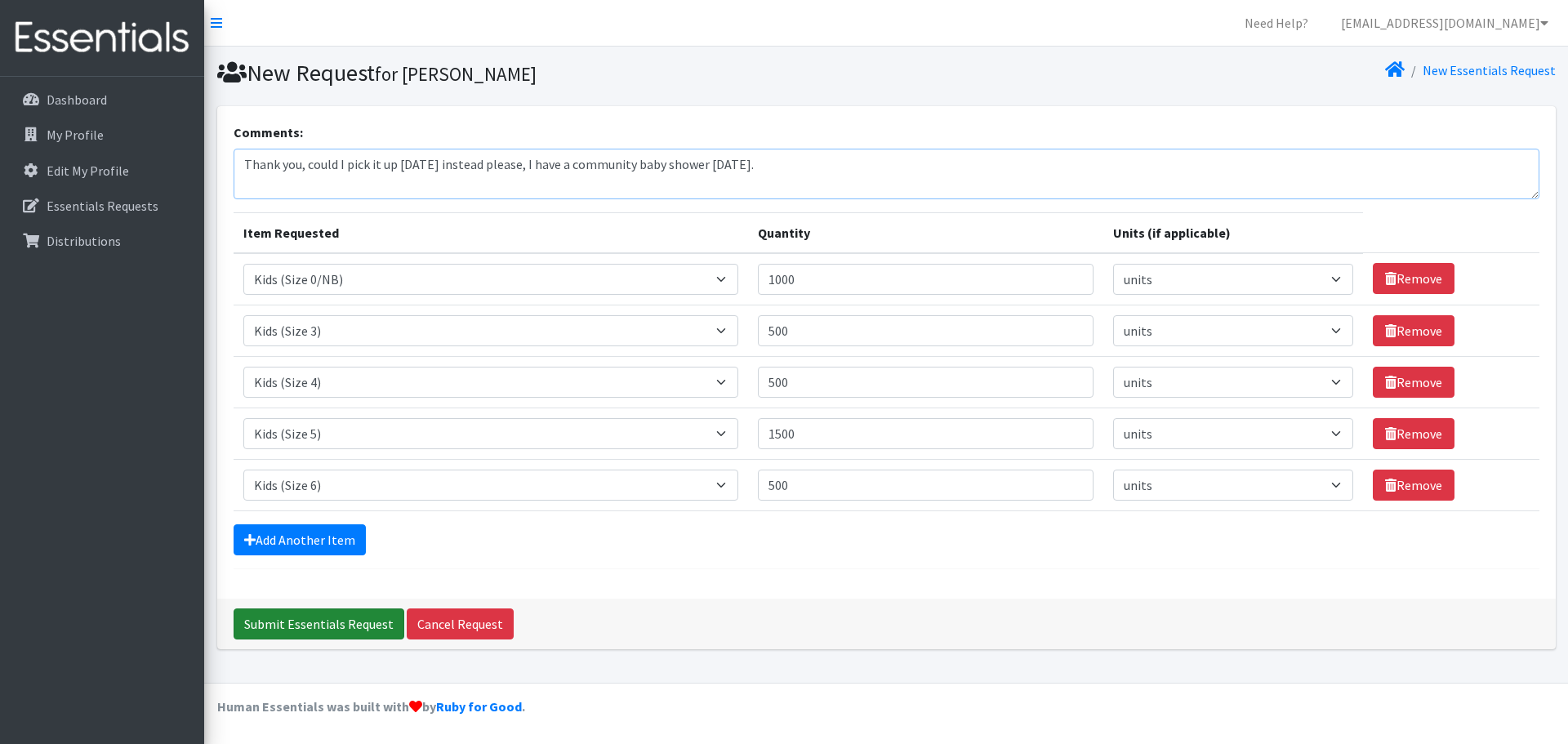
type textarea "Thank you, could I pick it up Thursday instead please, I have a community baby …"
click at [309, 622] on input "Submit Essentials Request" at bounding box center [318, 624] width 170 height 31
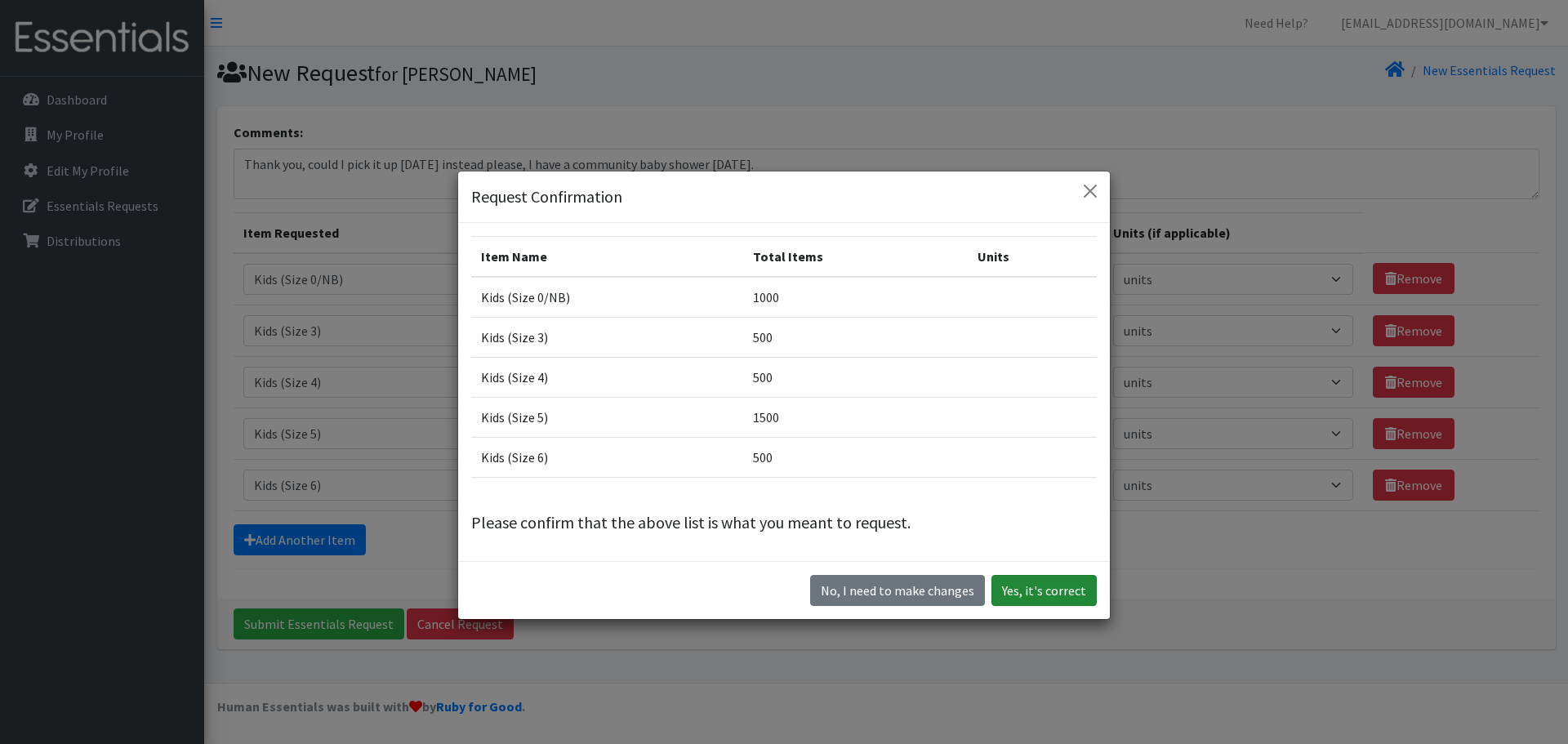
click at [1017, 592] on button "Yes, it's correct" at bounding box center [1043, 590] width 105 height 31
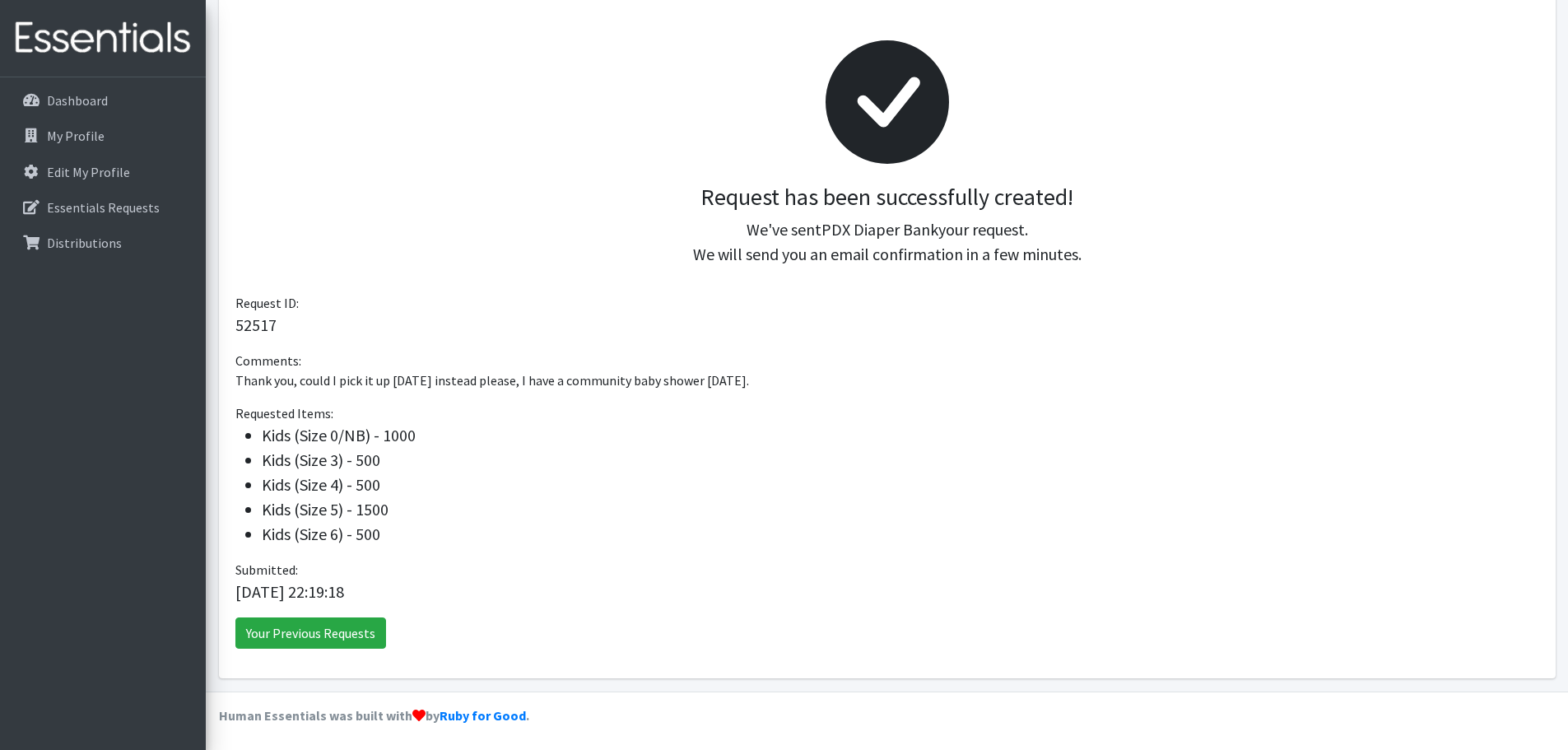
scroll to position [212, 0]
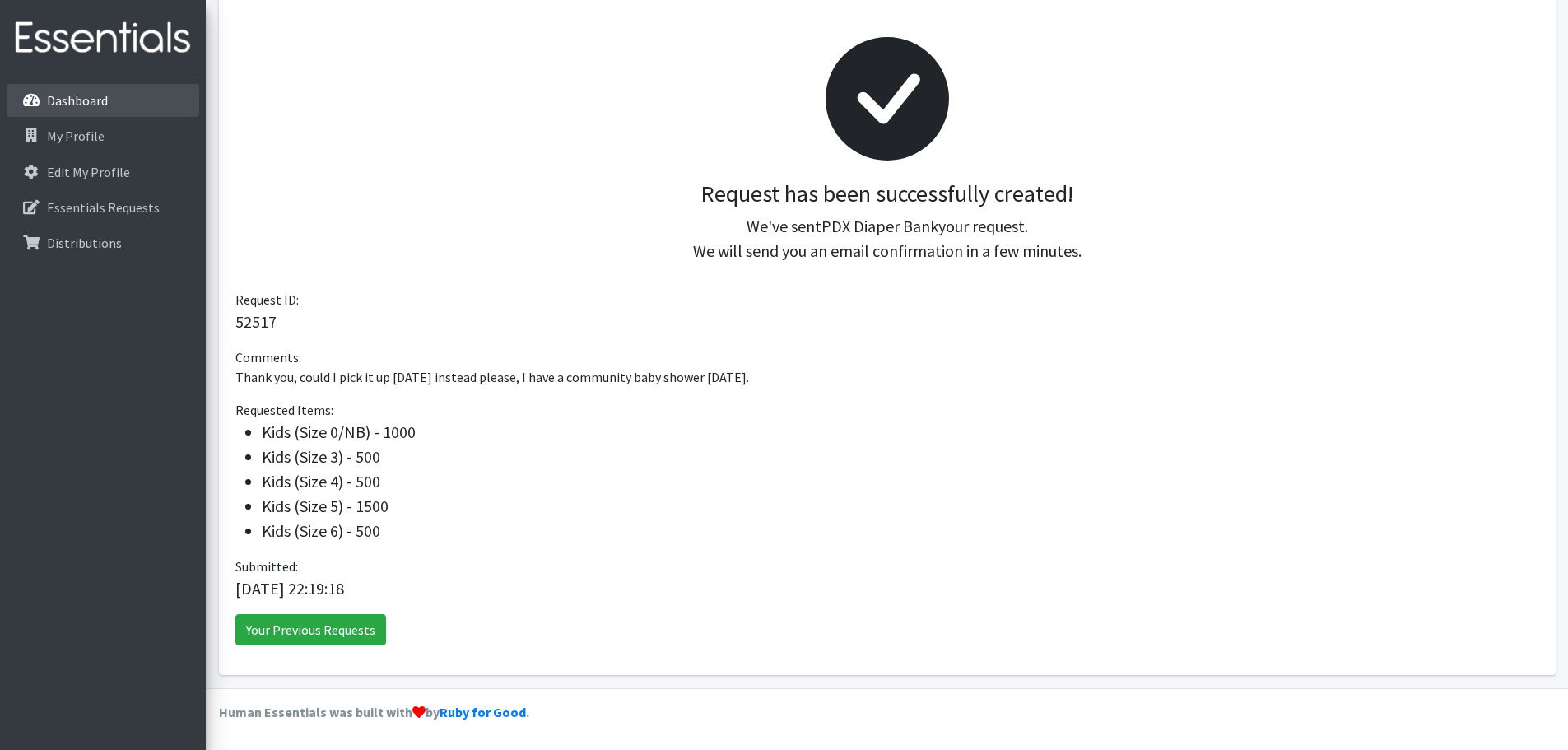
click at [79, 93] on p "Dashboard" at bounding box center [77, 101] width 61 height 16
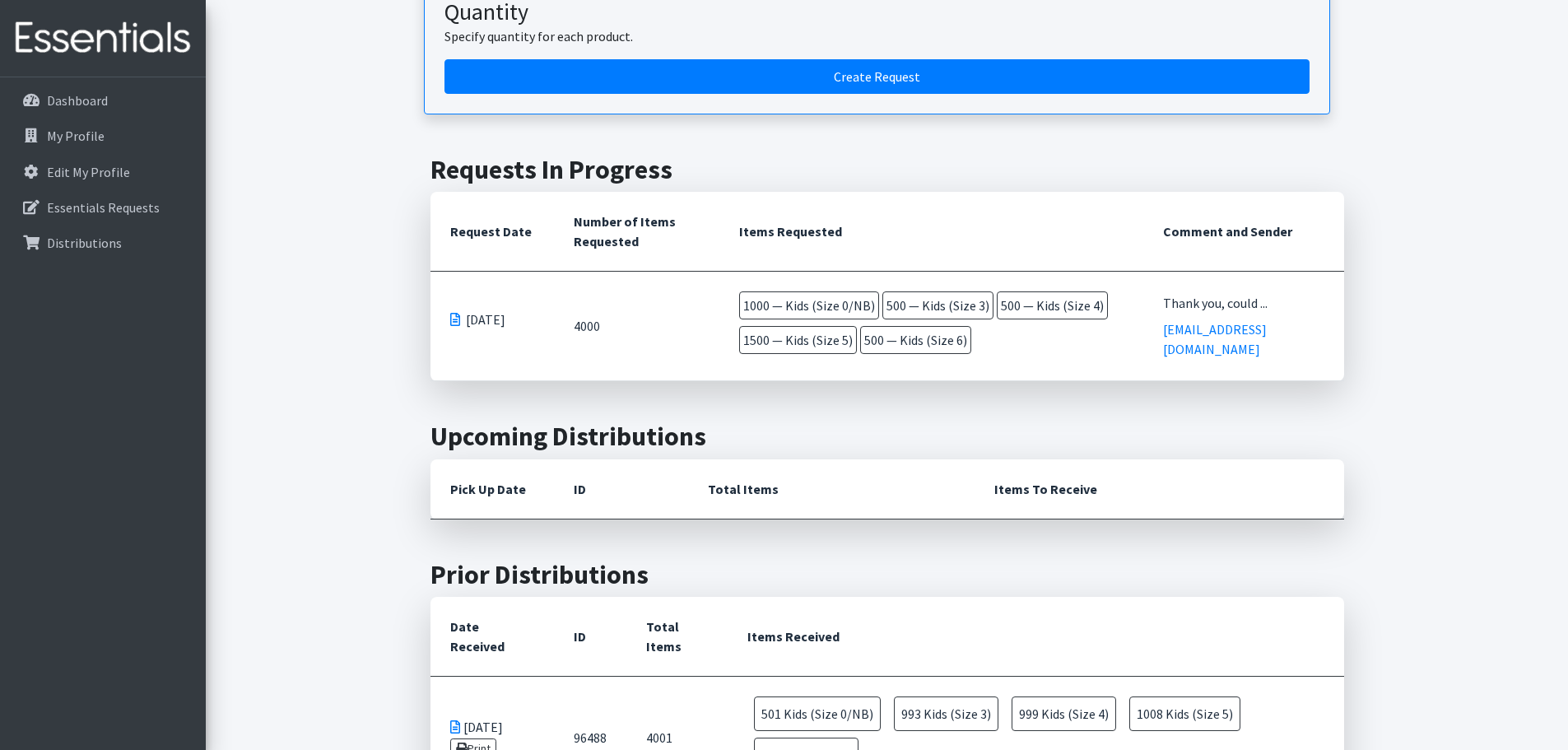
scroll to position [659, 0]
